Goal: Information Seeking & Learning: Learn about a topic

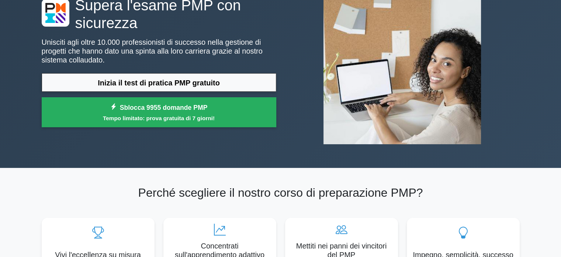
scroll to position [49, 0]
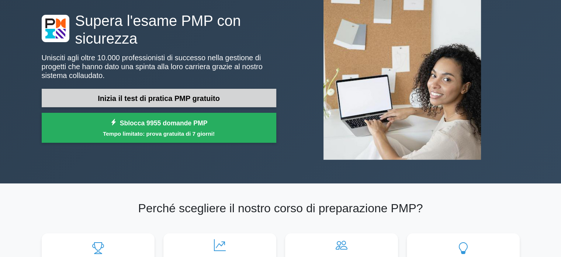
click at [173, 94] on font "Inizia il test di pratica PMP gratuito" at bounding box center [159, 98] width 122 height 8
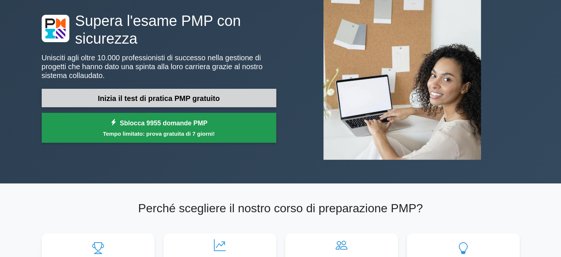
click at [161, 126] on font "Sblocca 9955 domande PMP" at bounding box center [164, 122] width 88 height 7
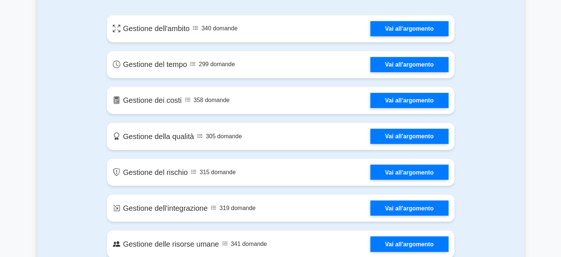
scroll to position [295, 0]
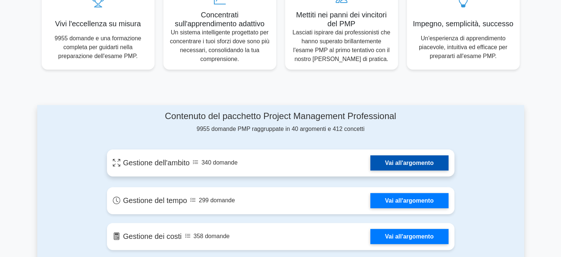
click at [416, 162] on link "Vai all'argomento" at bounding box center [410, 162] width 78 height 15
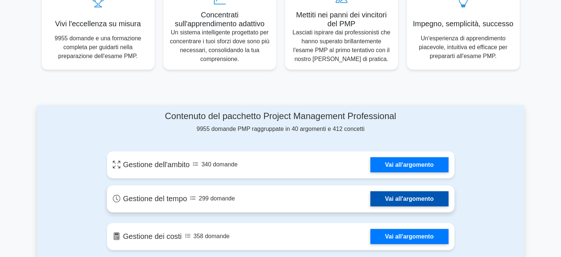
click at [371, 199] on link "Vai all'argomento" at bounding box center [410, 198] width 78 height 15
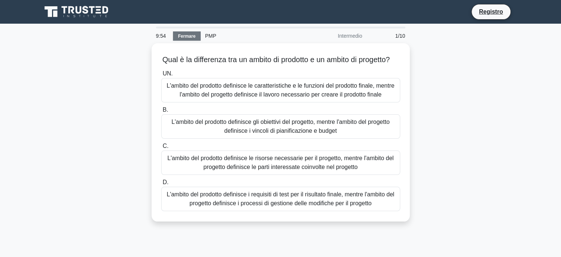
click at [189, 35] on font "Fermare" at bounding box center [186, 36] width 17 height 5
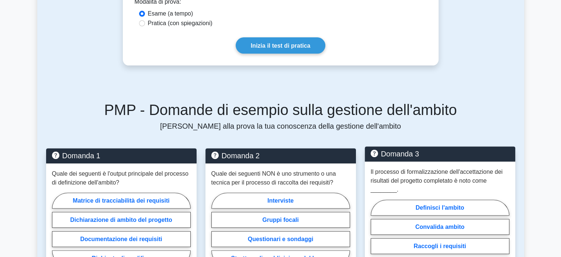
scroll to position [246, 0]
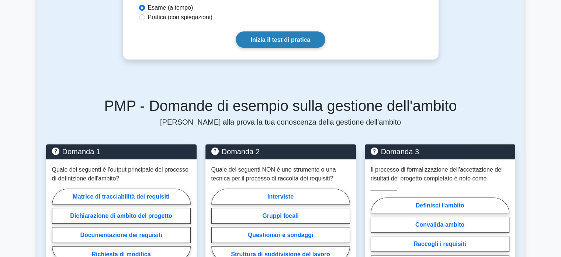
click at [269, 38] on font "Inizia il test di pratica" at bounding box center [281, 40] width 60 height 6
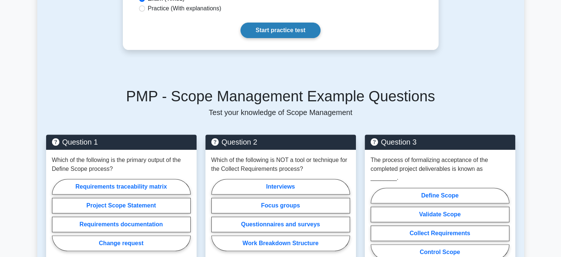
scroll to position [264, 0]
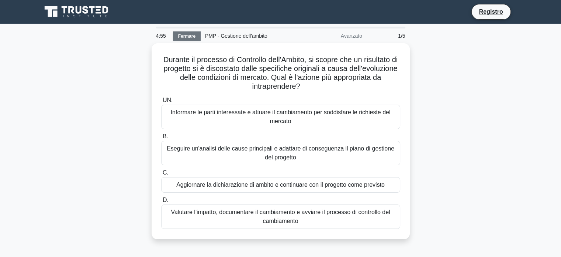
click at [189, 36] on font "Fermare" at bounding box center [186, 36] width 17 height 5
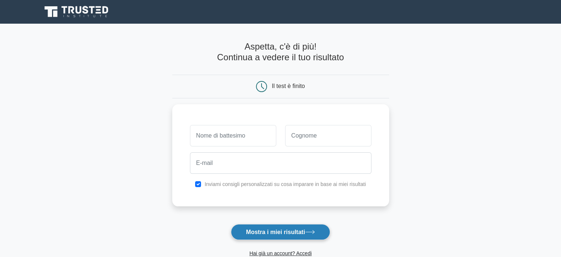
click at [288, 230] on font "Mostra i miei risultati" at bounding box center [275, 231] width 59 height 6
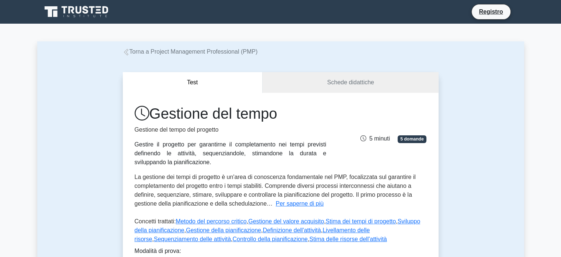
scroll to position [49, 0]
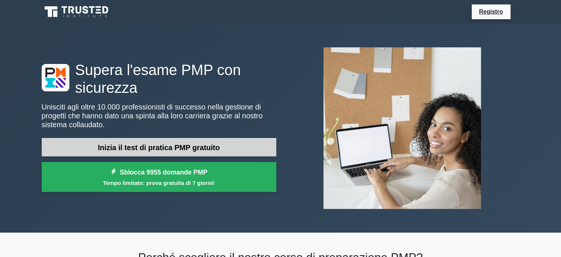
click at [164, 144] on font "Inizia il test di pratica PMP gratuito" at bounding box center [159, 147] width 122 height 8
click at [146, 147] on font "Inizia il test di pratica PMP gratuito" at bounding box center [159, 147] width 122 height 8
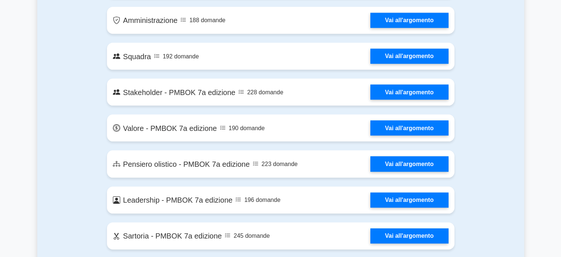
scroll to position [1525, 0]
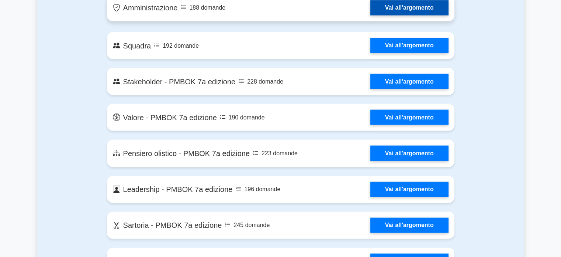
click at [371, 16] on link "Vai all'argomento" at bounding box center [410, 7] width 78 height 15
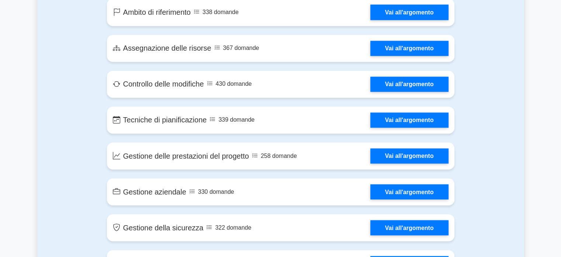
scroll to position [1082, 0]
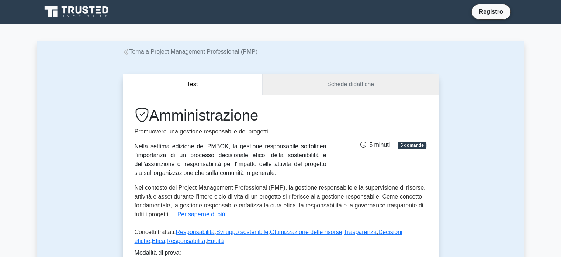
scroll to position [98, 0]
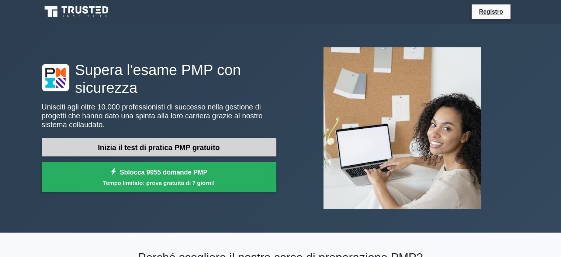
click at [163, 144] on font "Inizia il test di pratica PMP gratuito" at bounding box center [159, 147] width 122 height 8
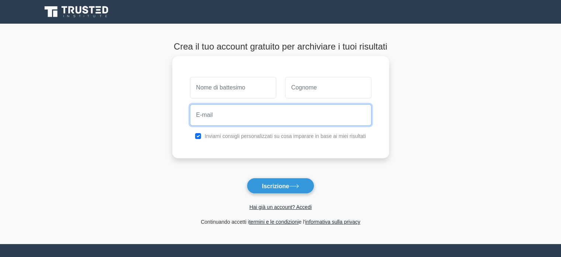
click at [240, 114] on input "email" at bounding box center [281, 114] width 182 height 21
type input "dambrosioantonia@virgilio.it"
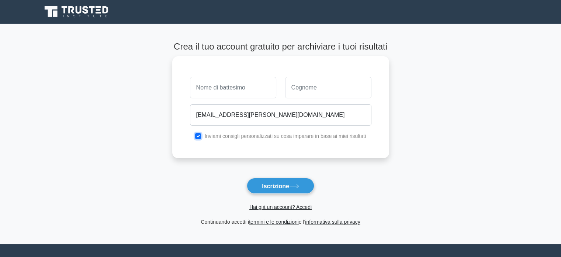
click at [197, 134] on input "checkbox" at bounding box center [198, 136] width 6 height 6
checkbox input "false"
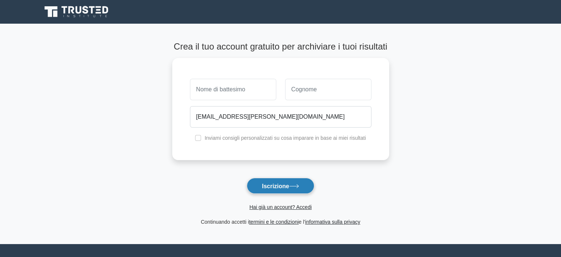
click at [281, 184] on font "Iscrizione" at bounding box center [275, 185] width 27 height 6
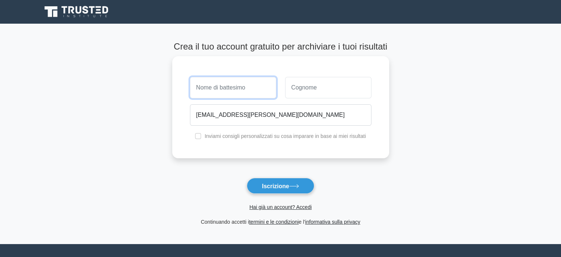
click at [225, 88] on input "text" at bounding box center [233, 87] width 86 height 21
type input "antonia"
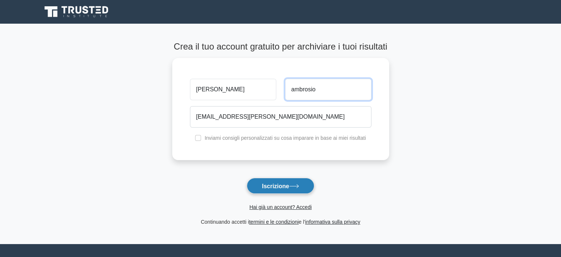
type input "ambrosio"
click at [275, 182] on font "Iscrizione" at bounding box center [275, 185] width 27 height 6
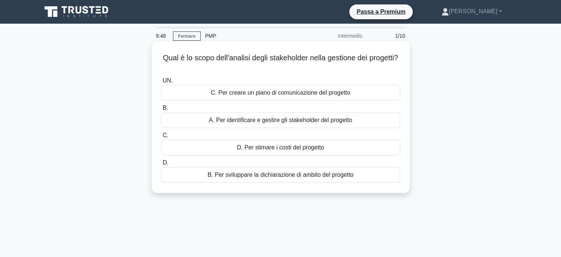
click at [295, 146] on font "D. Per stimare i costi del progetto" at bounding box center [280, 147] width 87 height 6
click at [161, 138] on input "C. D. Per stimare i costi del progetto" at bounding box center [161, 135] width 0 height 5
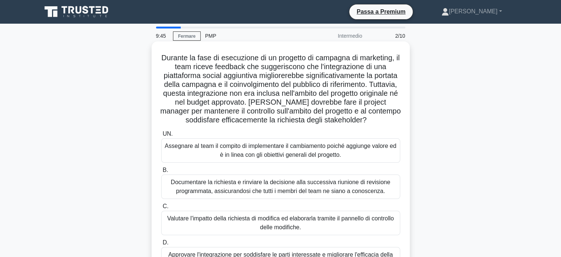
click at [268, 186] on font "Documentare la richiesta e rinviare la decisione alla successiva riunione di re…" at bounding box center [281, 186] width 220 height 15
click at [161, 172] on input "B. Documentare la richiesta e rinviare la decisione alla successiva riunione di…" at bounding box center [161, 170] width 0 height 5
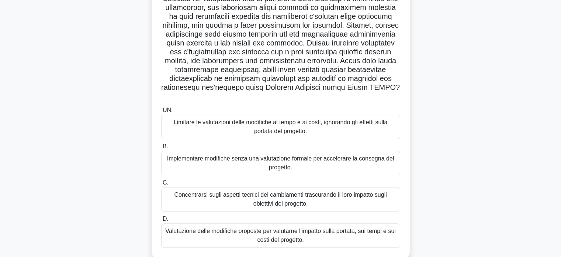
click at [284, 198] on font "Concentrarsi sugli aspetti tecnici dei cambiamenti trascurando il loro impatto …" at bounding box center [280, 198] width 213 height 15
click at [161, 185] on input "C. Concentrarsi sugli aspetti tecnici dei cambiamenti trascurando il loro impat…" at bounding box center [161, 182] width 0 height 5
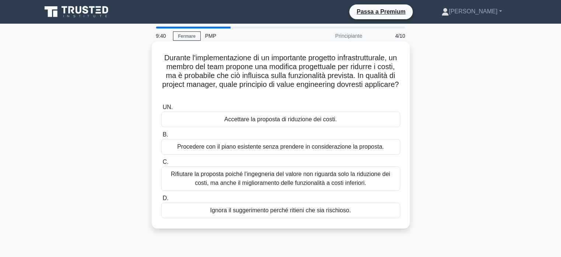
click at [293, 120] on font "Accettare la proposta di riduzione dei costi." at bounding box center [280, 119] width 113 height 6
click at [161, 110] on input "UN. Accettare la proposta di riduzione dei costi." at bounding box center [161, 107] width 0 height 5
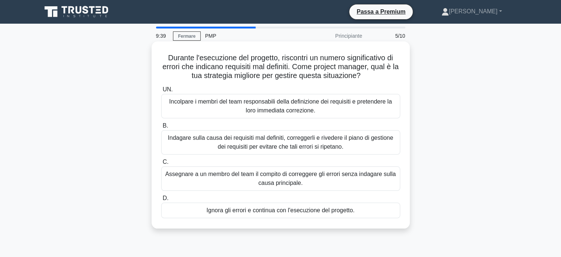
click at [312, 144] on font "Indagare sulla causa dei requisiti mal definiti, correggerli e rivedere il pian…" at bounding box center [280, 141] width 225 height 15
click at [161, 128] on input "B. Indagare sulla causa dei requisiti mal definiti, correggerli e rivedere il p…" at bounding box center [161, 125] width 0 height 5
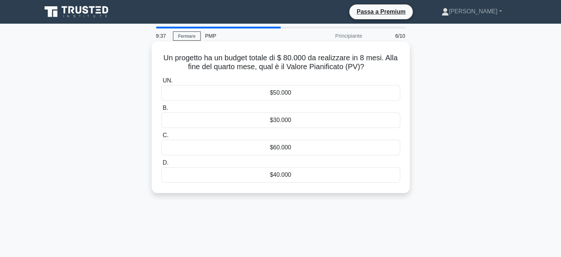
click at [300, 92] on div "$50.000" at bounding box center [280, 93] width 239 height 16
click at [161, 83] on input "UN. $50.000" at bounding box center [161, 80] width 0 height 5
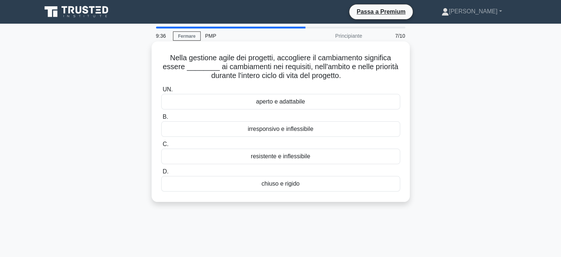
click at [316, 125] on div "irresponsivo e inflessibile" at bounding box center [280, 129] width 239 height 16
click at [161, 119] on input "B. irresponsivo e inflessibile" at bounding box center [161, 116] width 0 height 5
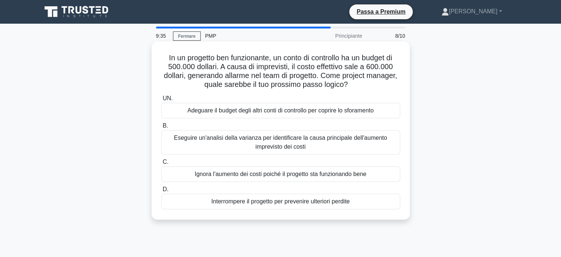
click at [314, 144] on font "Eseguire un'analisi della varianza per identificare la causa principale dell'au…" at bounding box center [281, 142] width 233 height 18
click at [161, 128] on input "B. Eseguire un'analisi della varianza per identificare la causa principale dell…" at bounding box center [161, 125] width 0 height 5
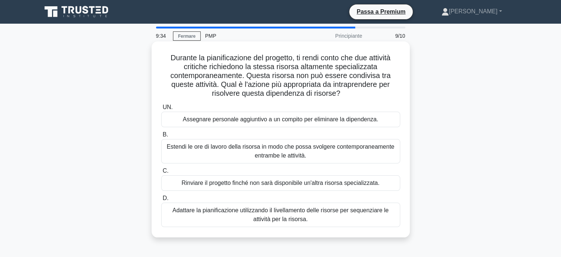
click at [316, 149] on font "Estendi le ore di lavoro della risorsa in modo che possa svolgere contemporanea…" at bounding box center [281, 150] width 228 height 15
click at [161, 137] on input "B. Estendi le ore di lavoro della risorsa in modo che possa svolgere contempora…" at bounding box center [161, 134] width 0 height 5
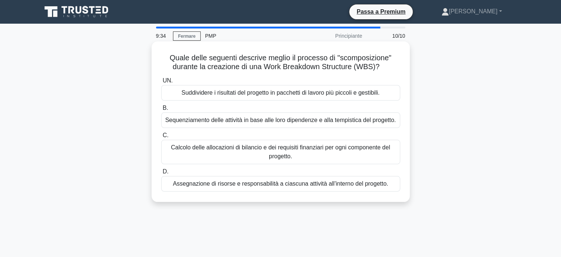
click at [314, 150] on font "Calcolo delle allocazioni di bilancio e dei requisiti finanziari per ogni compo…" at bounding box center [280, 151] width 219 height 15
click at [161, 138] on input "C. Calcolo delle allocazioni di bilancio e dei requisiti finanziari per ogni co…" at bounding box center [161, 135] width 0 height 5
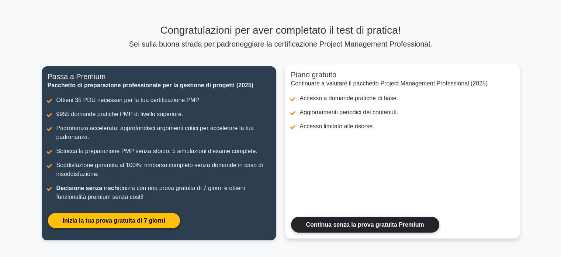
scroll to position [49, 0]
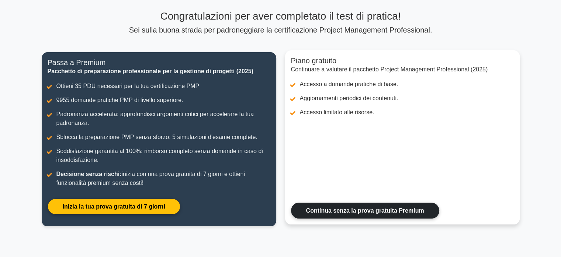
click at [403, 211] on link "Continua senza la prova gratuita Premium" at bounding box center [365, 210] width 148 height 16
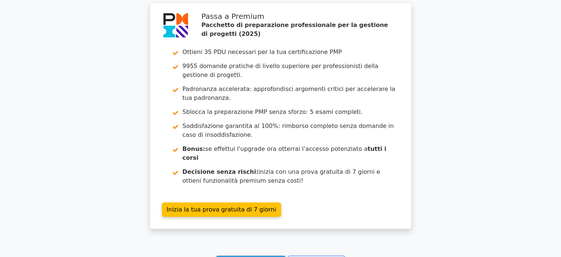
scroll to position [1230, 0]
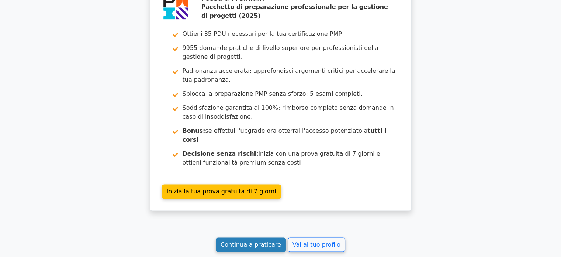
click at [254, 241] on font "Continua a praticare" at bounding box center [251, 244] width 61 height 7
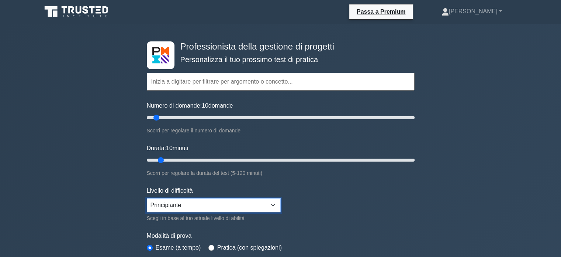
click at [266, 205] on select "Principiante Intermedio Esperto" at bounding box center [214, 205] width 134 height 14
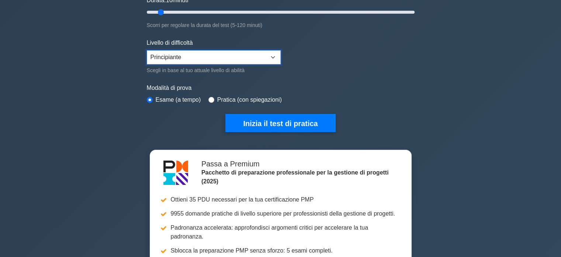
scroll to position [197, 0]
